Goal: Task Accomplishment & Management: Manage account settings

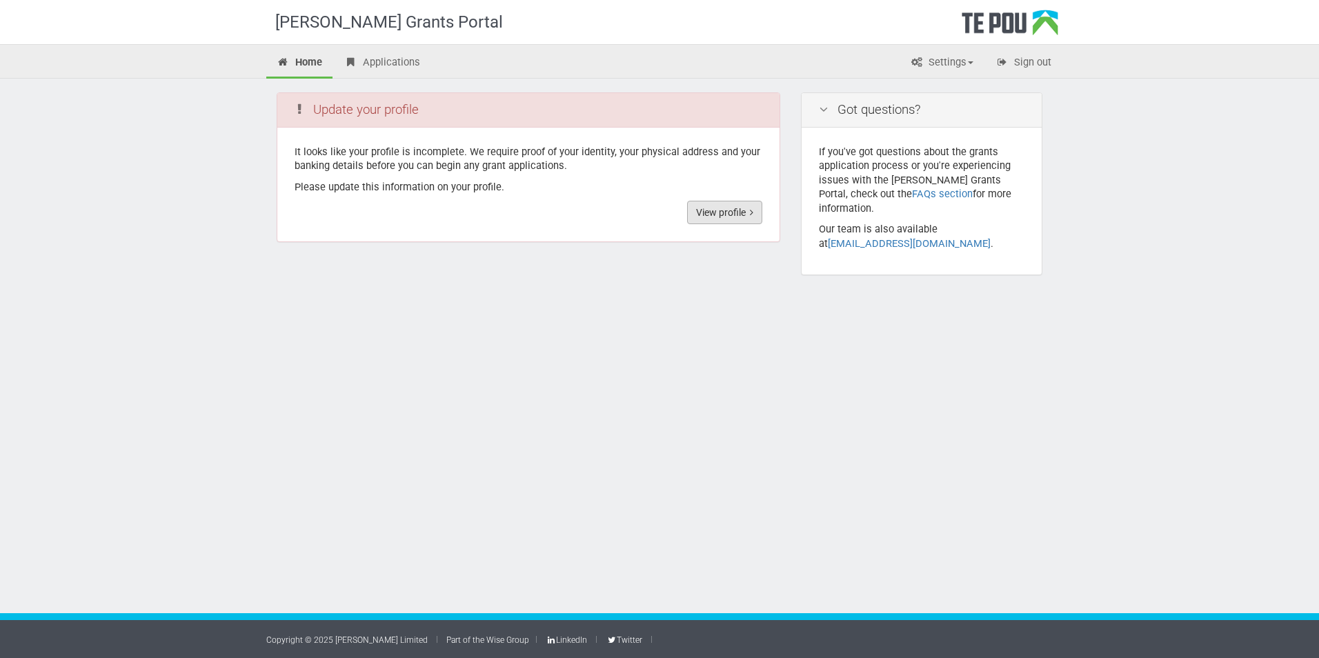
click at [719, 217] on link "View profile" at bounding box center [724, 212] width 75 height 23
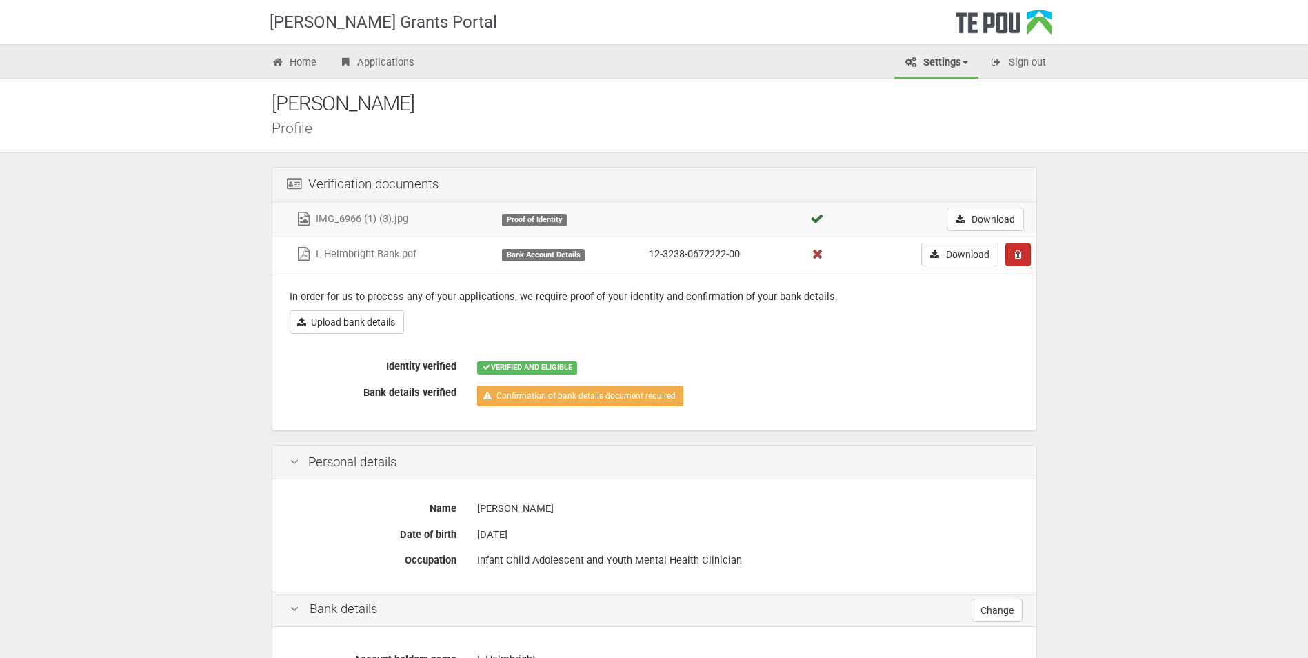
click at [1015, 258] on icon "button" at bounding box center [1019, 255] width 8 height 10
click at [1035, 285] on link "Confrim delete" at bounding box center [1060, 281] width 109 height 18
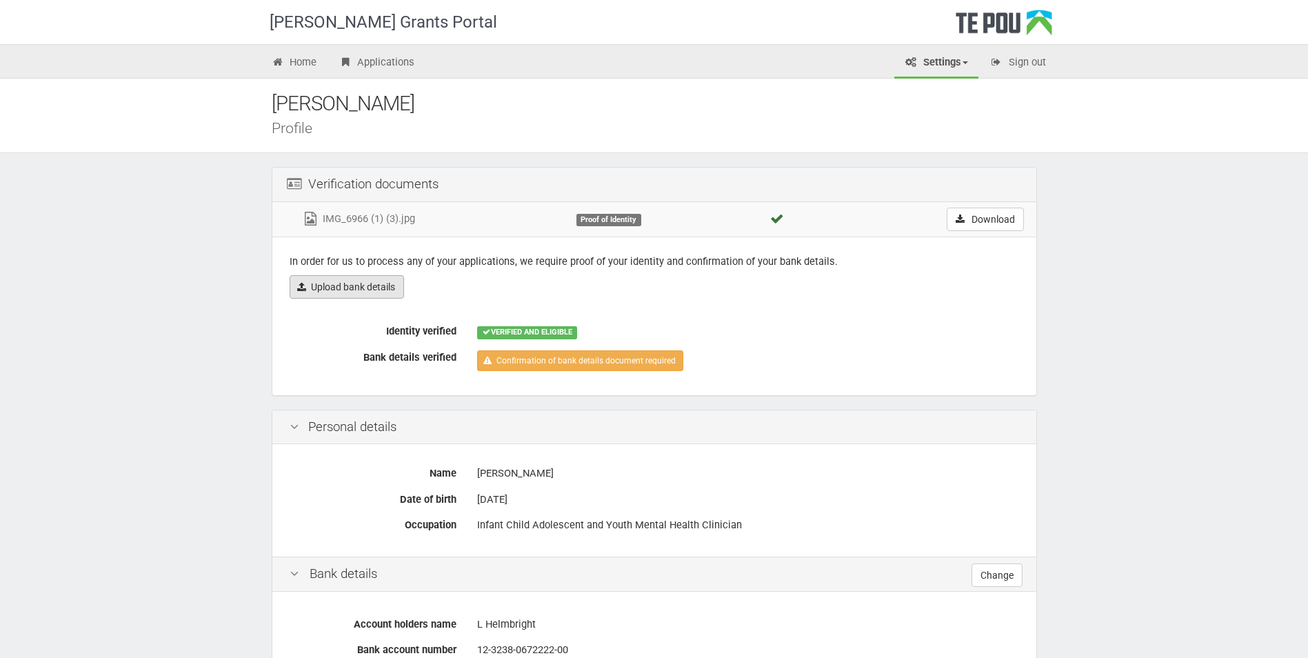
click at [330, 290] on link "Upload bank details" at bounding box center [347, 286] width 114 height 23
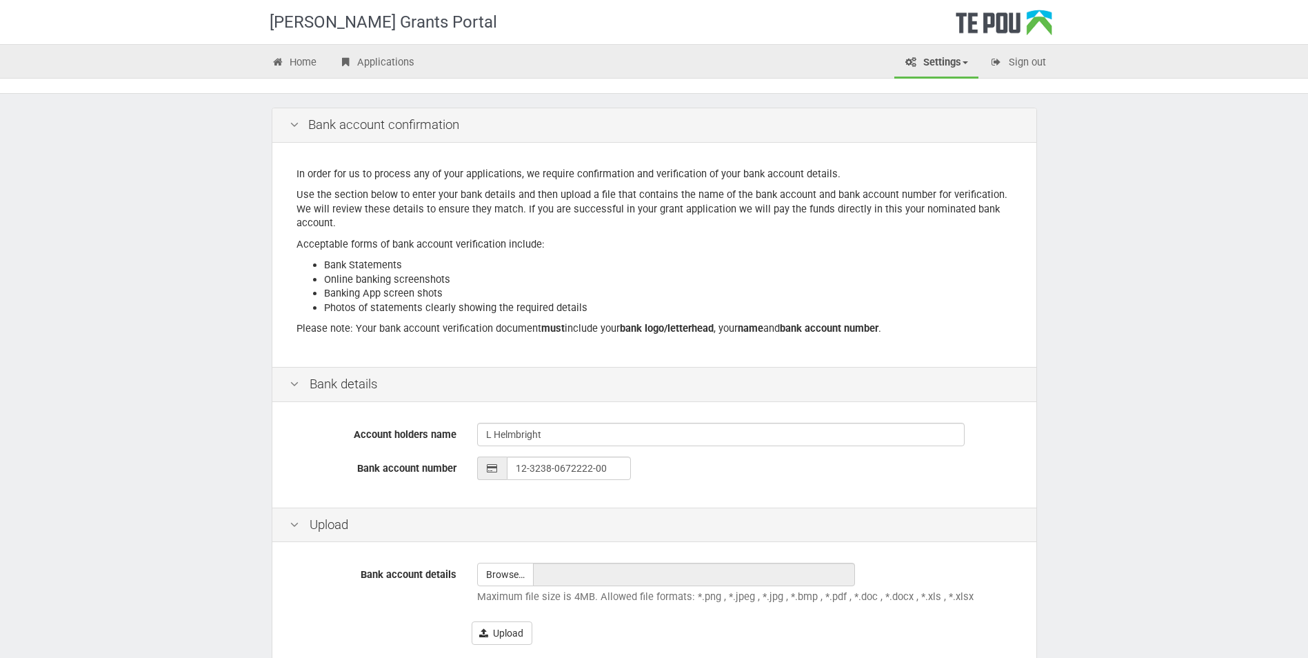
scroll to position [137, 0]
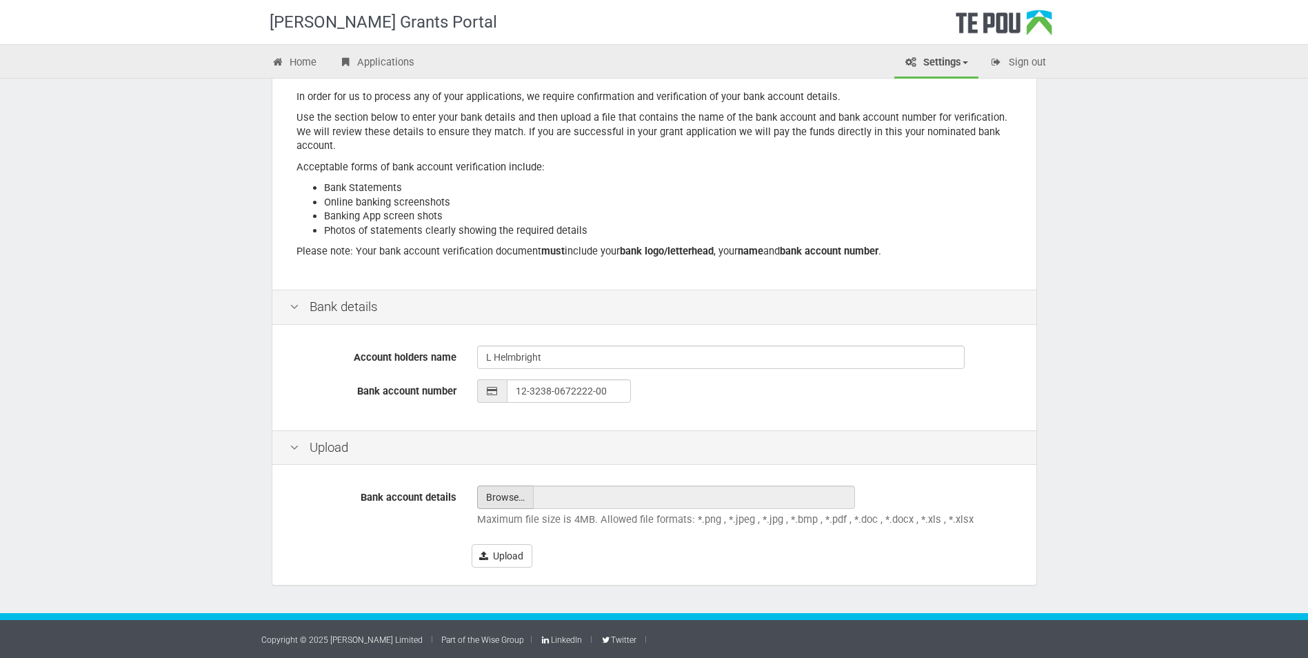
click at [498, 502] on input "file" at bounding box center [505, 497] width 55 height 22
type input "C:\fakepath\L Helmbright Bank Acc.pdf"
type input "L Helmbright Bank Acc.pdf"
click at [503, 559] on button "Upload" at bounding box center [502, 555] width 61 height 23
